Goal: Task Accomplishment & Management: Manage account settings

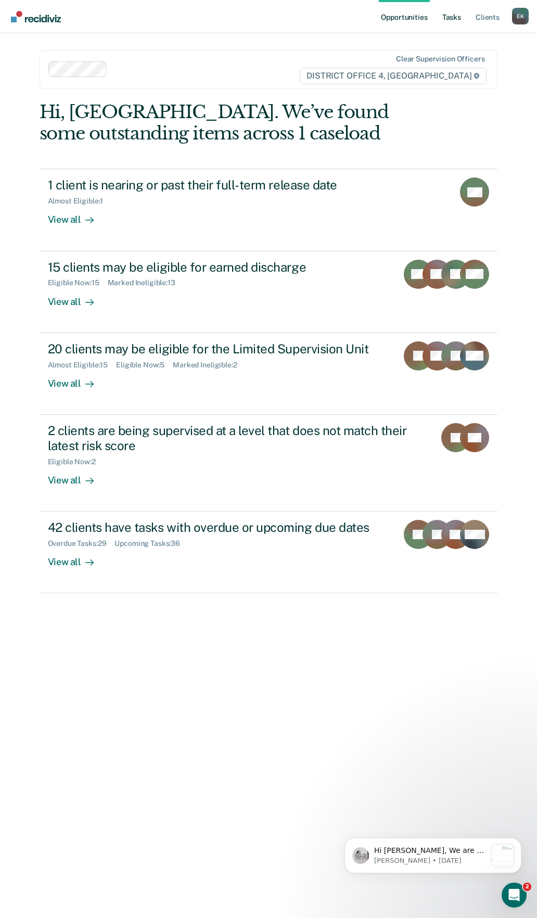
click at [450, 15] on link "Tasks" at bounding box center [451, 16] width 23 height 33
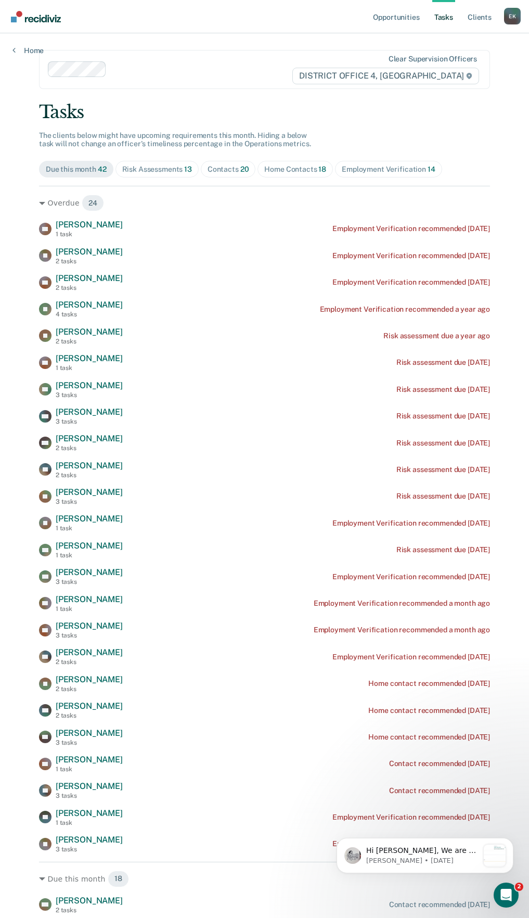
click at [176, 171] on div "Risk Assessments 13" at bounding box center [157, 169] width 70 height 9
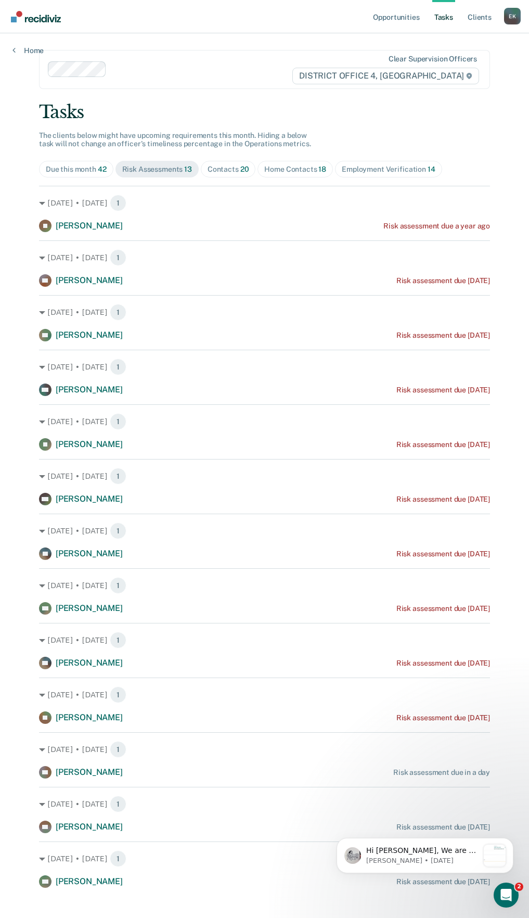
drag, startPoint x: 260, startPoint y: 528, endPoint x: 228, endPoint y: 595, distance: 73.8
click at [228, 595] on div "[DATE] • [DATE] 1 SM [PERSON_NAME] Risk assessment due [DATE]" at bounding box center [264, 591] width 451 height 46
drag, startPoint x: 245, startPoint y: 476, endPoint x: 234, endPoint y: 564, distance: 88.6
click at [234, 564] on div "[DATE] • [DATE] 1 JS [PERSON_NAME] Risk assessment due a year ago [DATE] • [DAT…" at bounding box center [264, 537] width 451 height 702
drag, startPoint x: 210, startPoint y: 432, endPoint x: 194, endPoint y: 381, distance: 53.5
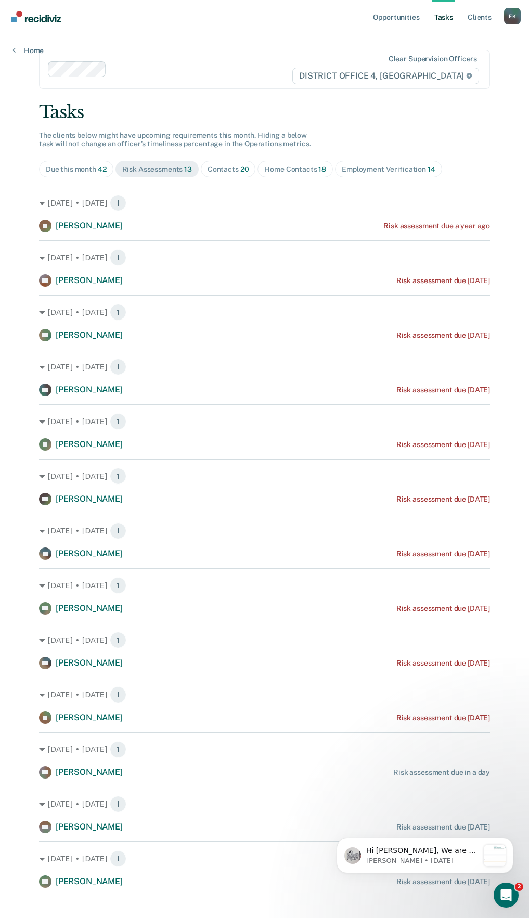
click at [194, 381] on div "[DATE] • [DATE] 1 [PERSON_NAME] White Risk assessment due [DATE]" at bounding box center [264, 373] width 451 height 46
click at [234, 171] on div "Contacts 20" at bounding box center [229, 169] width 42 height 9
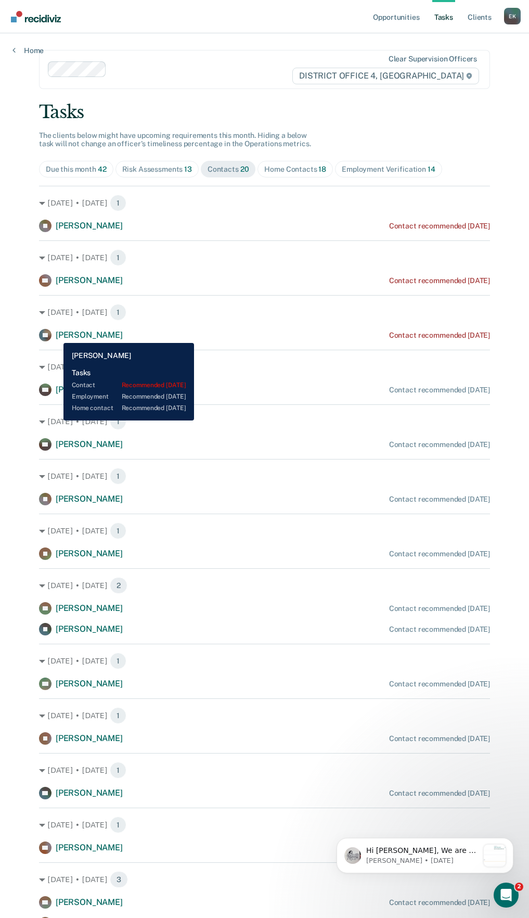
click at [56, 335] on span "[PERSON_NAME]" at bounding box center [89, 335] width 67 height 10
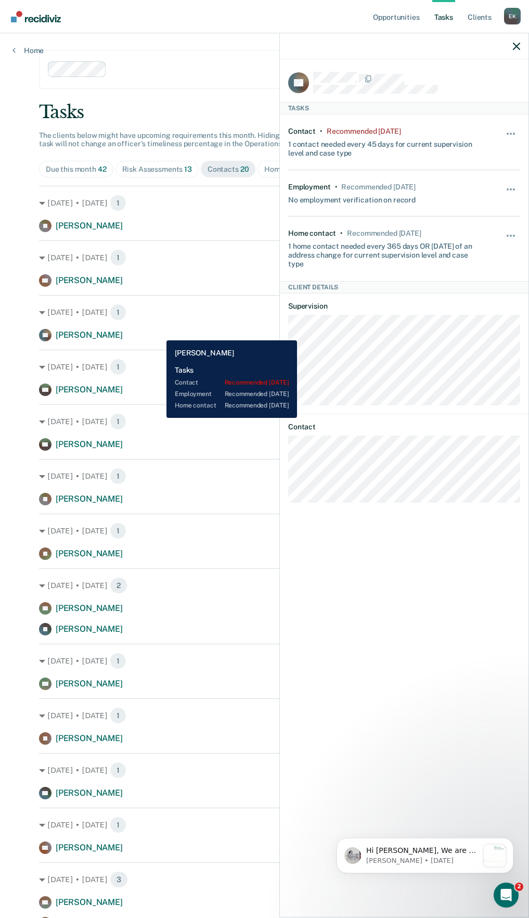
click at [160, 329] on div "LG [PERSON_NAME] Contact recommended [DATE]" at bounding box center [264, 335] width 451 height 12
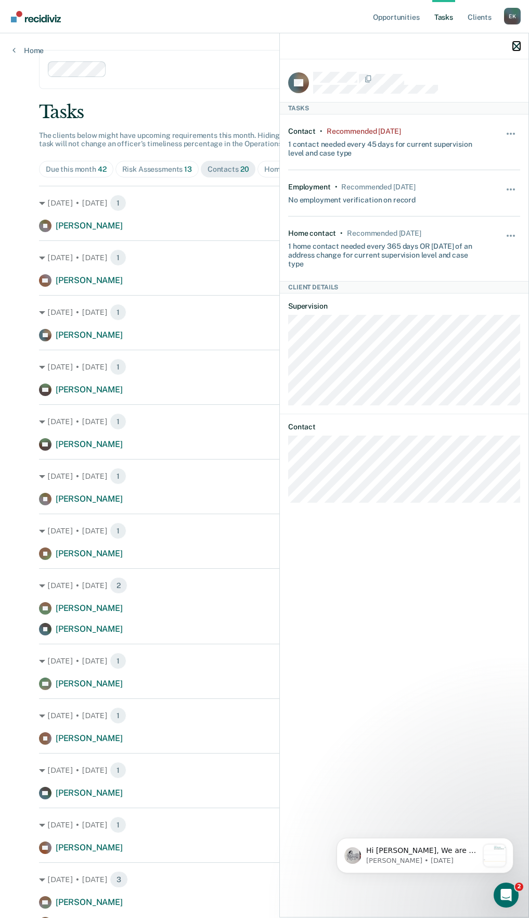
click at [519, 48] on icon "button" at bounding box center [516, 46] width 7 height 7
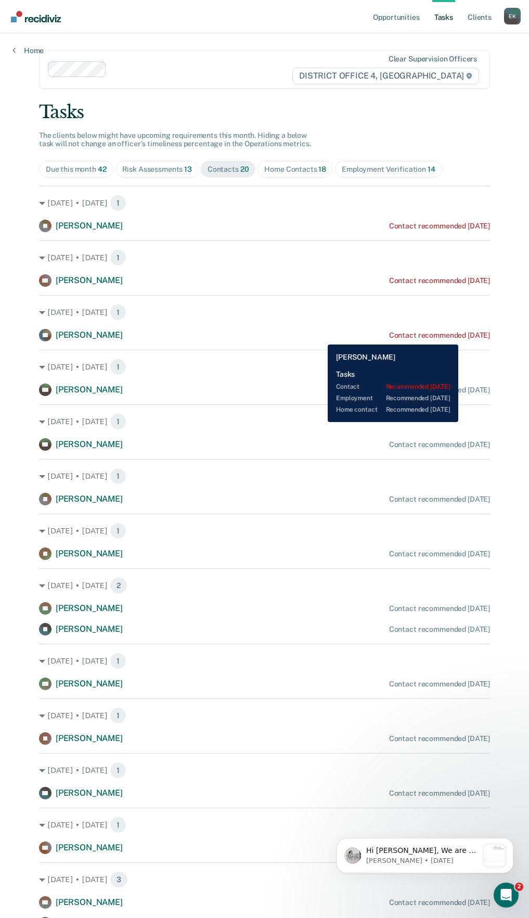
click at [468, 337] on div "Contact recommended [DATE]" at bounding box center [439, 335] width 101 height 9
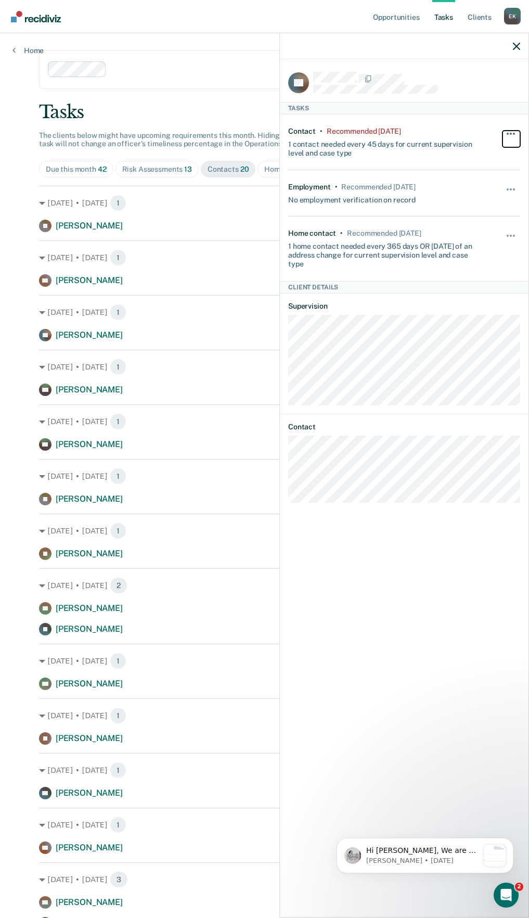
click at [510, 133] on span "button" at bounding box center [511, 134] width 2 height 2
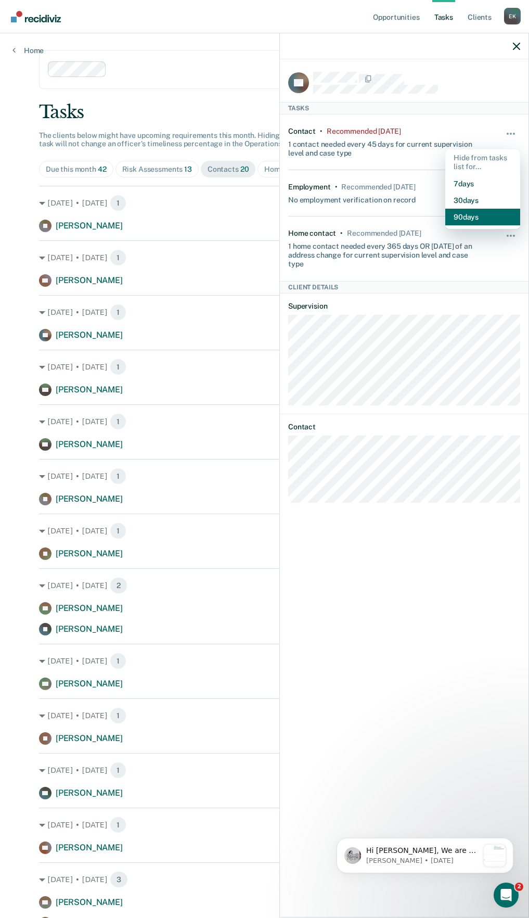
click at [500, 214] on button "90 days" at bounding box center [482, 217] width 75 height 17
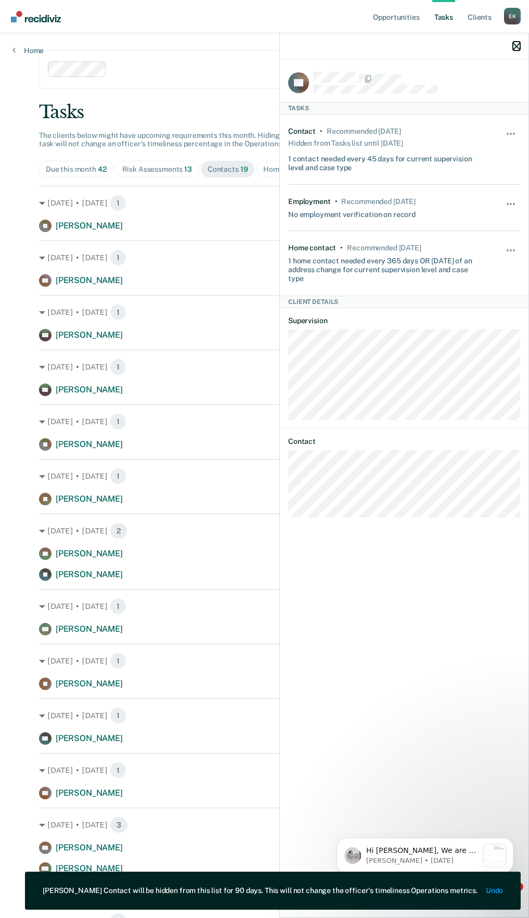
click at [515, 46] on icon "button" at bounding box center [516, 46] width 7 height 7
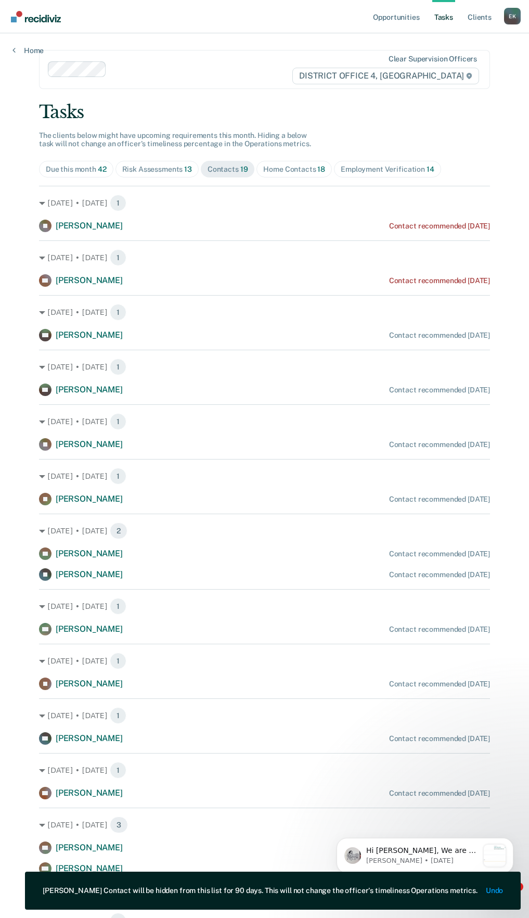
click at [16, 21] on img "Go to Recidiviz Home" at bounding box center [36, 16] width 50 height 11
